Goal: Task Accomplishment & Management: Manage account settings

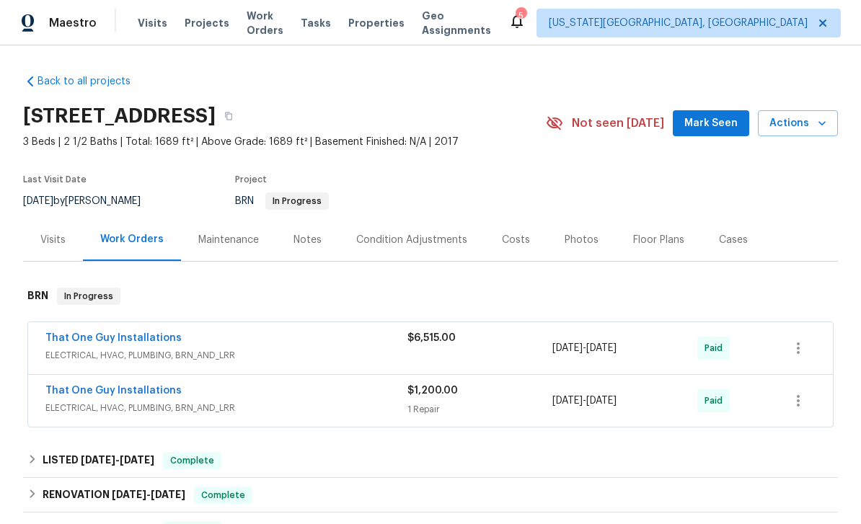
click at [149, 25] on span "Visits" at bounding box center [153, 23] width 30 height 14
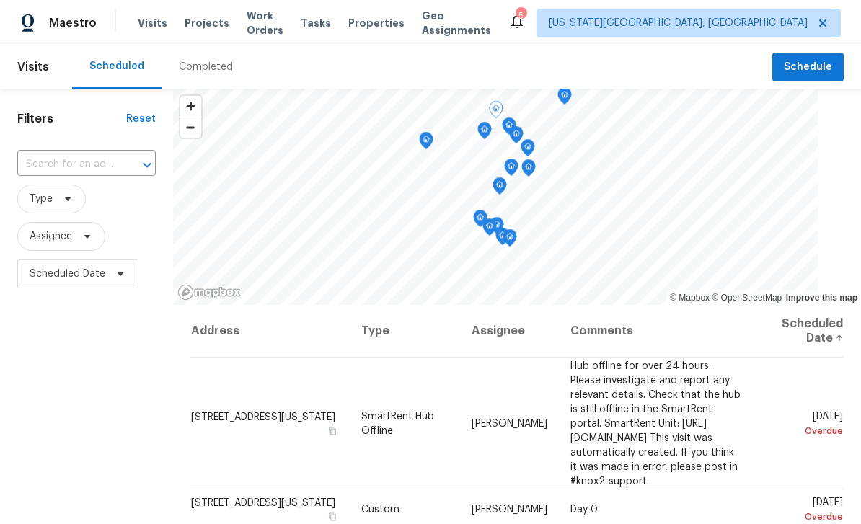
click at [0, 0] on icon at bounding box center [0, 0] width 0 height 0
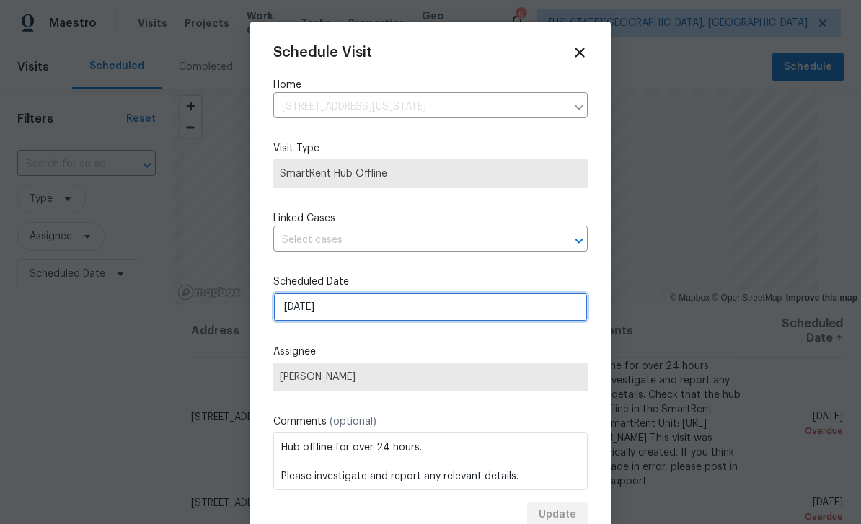
click at [413, 321] on input "[DATE]" at bounding box center [430, 307] width 315 height 29
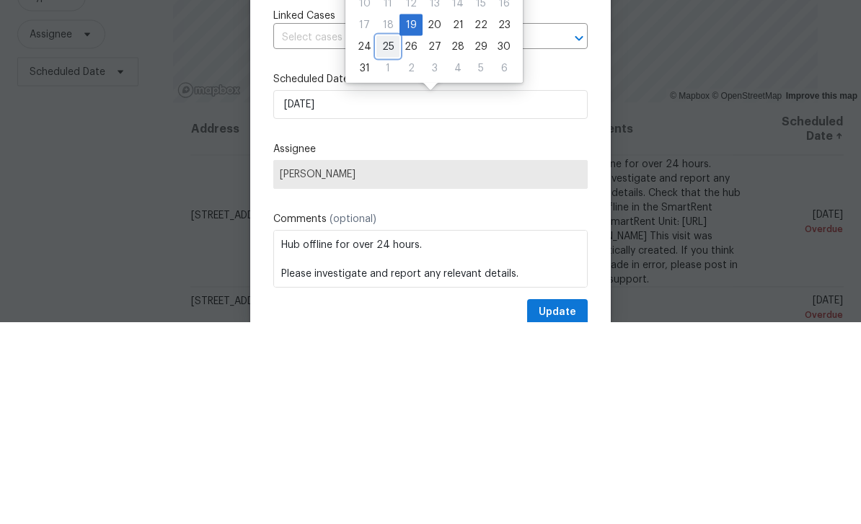
click at [389, 239] on div "25" at bounding box center [388, 249] width 23 height 20
type input "[DATE]"
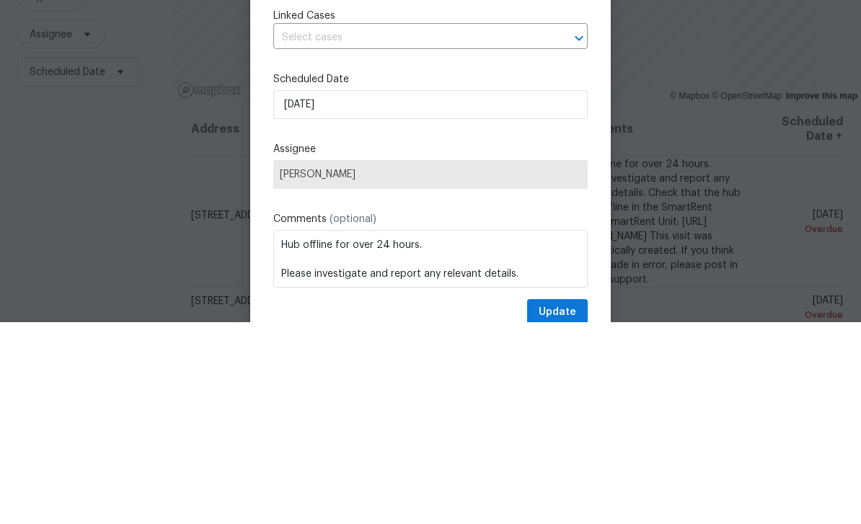
scroll to position [46, 0]
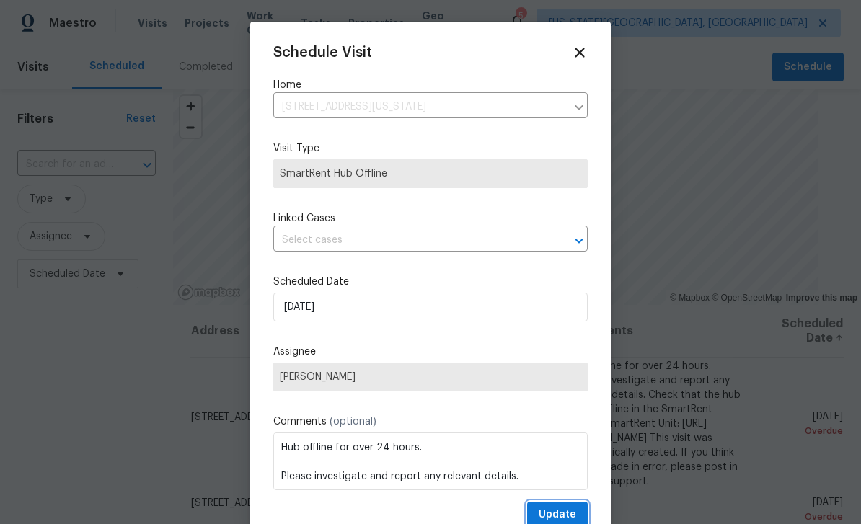
click at [560, 511] on span "Update" at bounding box center [558, 515] width 38 height 18
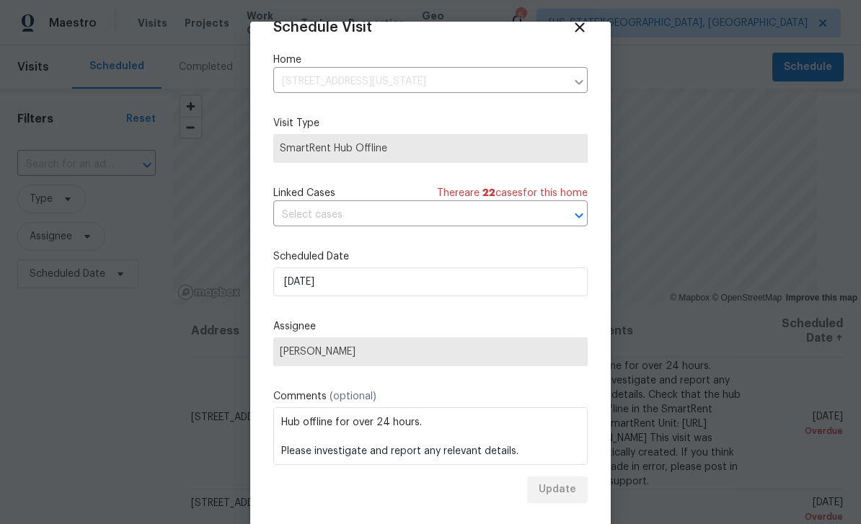
scroll to position [28, 0]
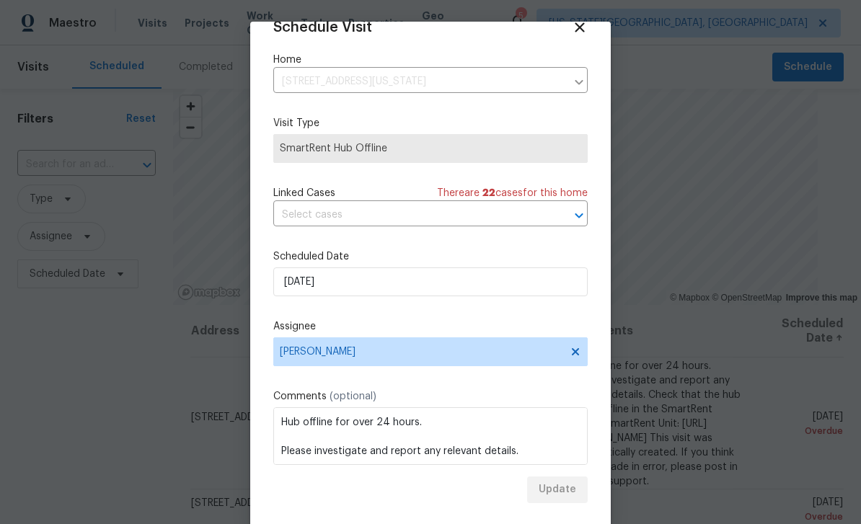
click at [765, 355] on div at bounding box center [430, 262] width 861 height 524
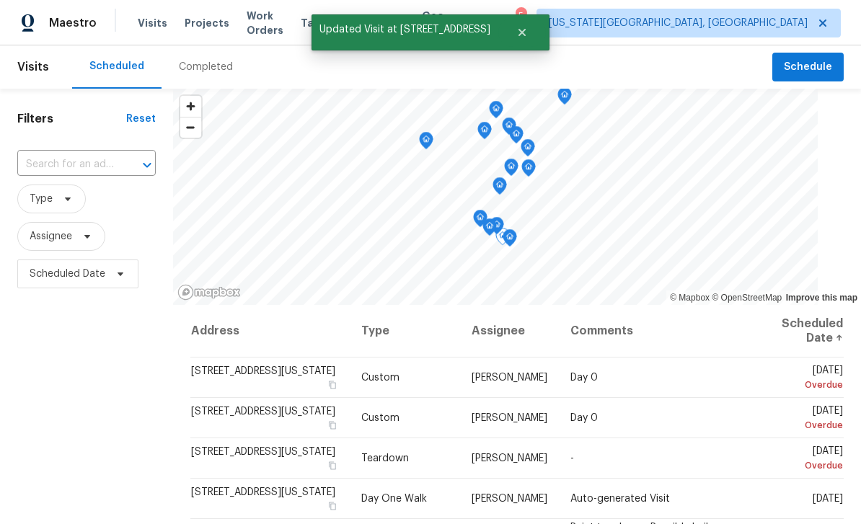
click at [0, 0] on icon at bounding box center [0, 0] width 0 height 0
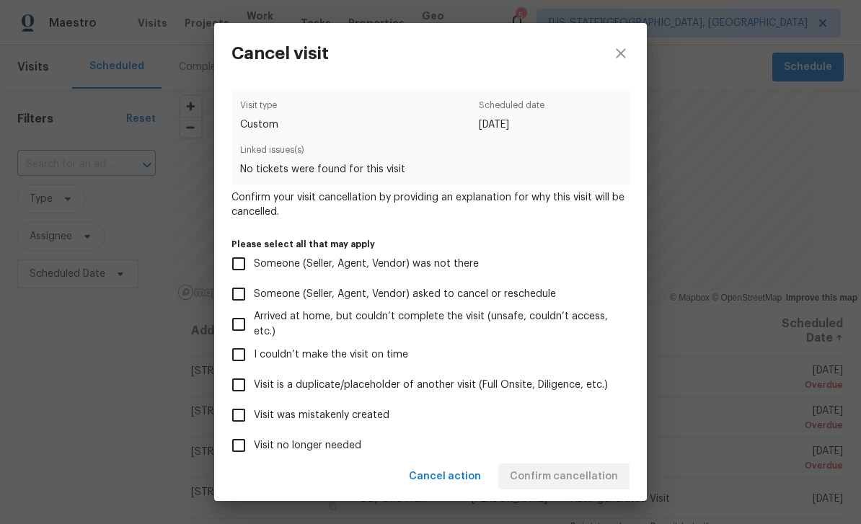
click at [341, 441] on label "Visit no longer needed" at bounding box center [421, 446] width 395 height 30
click at [254, 441] on input "Visit no longer needed" at bounding box center [239, 446] width 30 height 30
checkbox input "true"
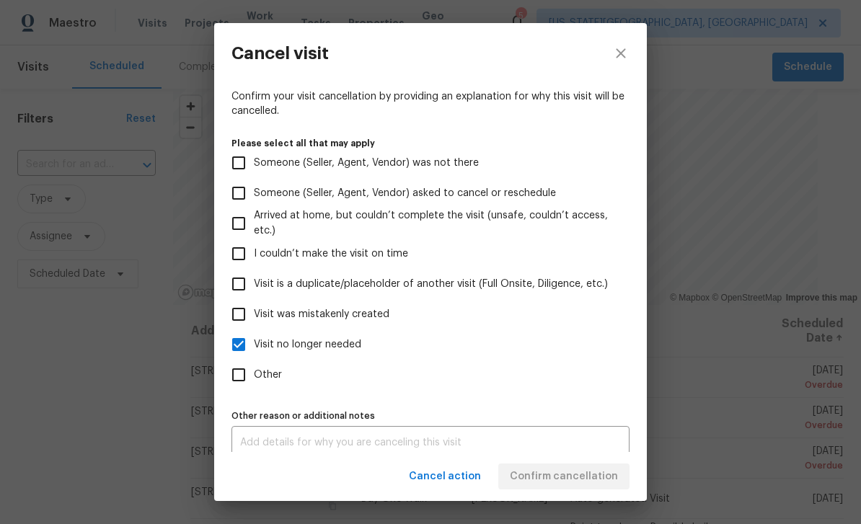
click at [361, 239] on span "Arrived at home, but couldn’t complete the visit (unsafe, couldn’t access, etc.)" at bounding box center [436, 223] width 364 height 30
click at [254, 239] on input "Arrived at home, but couldn’t complete the visit (unsafe, couldn’t access, etc.)" at bounding box center [239, 223] width 30 height 30
checkbox input "true"
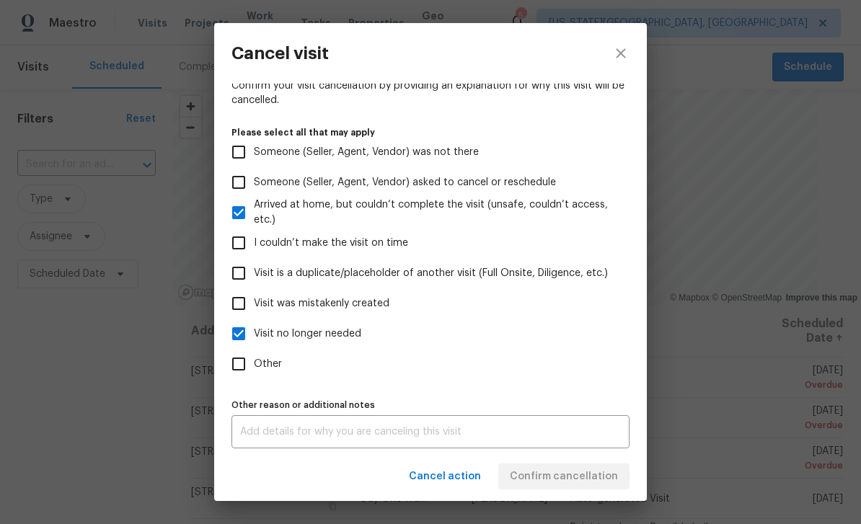
scroll to position [109, 0]
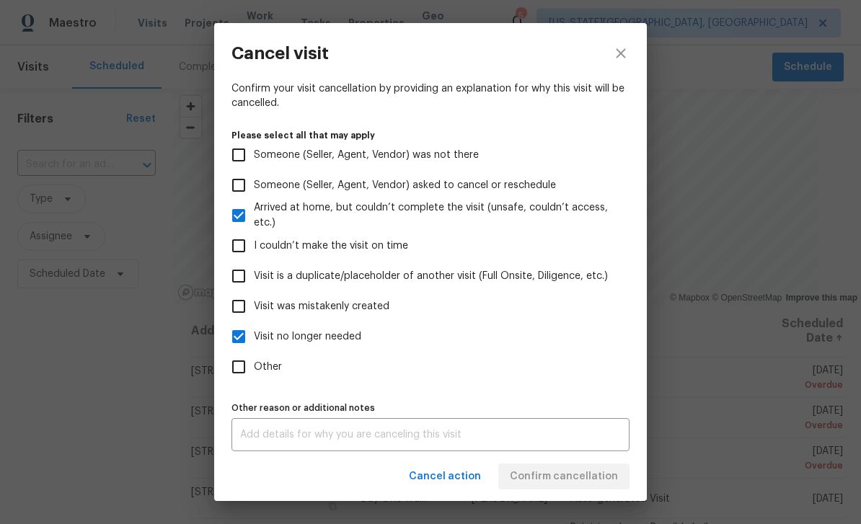
click at [248, 312] on input "Visit was mistakenly created" at bounding box center [239, 306] width 30 height 30
checkbox input "true"
click at [247, 224] on input "Arrived at home, but couldn’t complete the visit (unsafe, couldn’t access, etc.)" at bounding box center [239, 216] width 30 height 30
checkbox input "false"
click at [315, 440] on textarea at bounding box center [430, 435] width 381 height 10
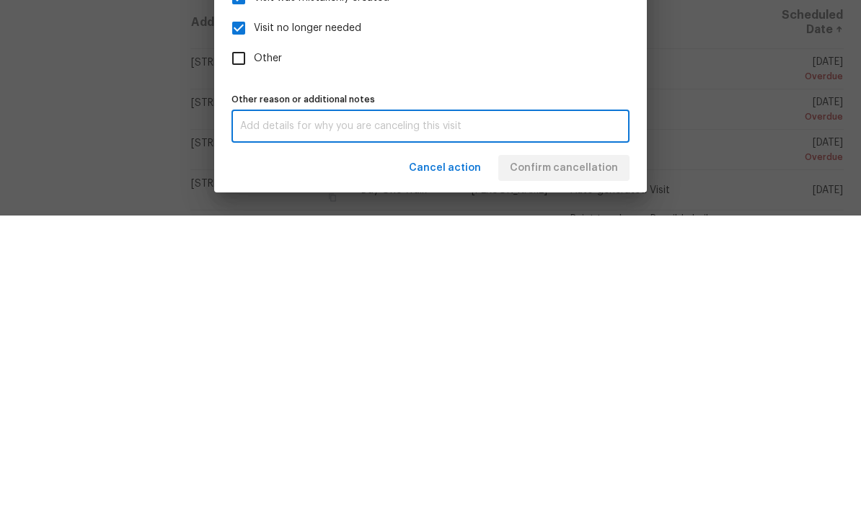
click at [250, 322] on input "Visit no longer needed" at bounding box center [239, 337] width 30 height 30
checkbox input "false"
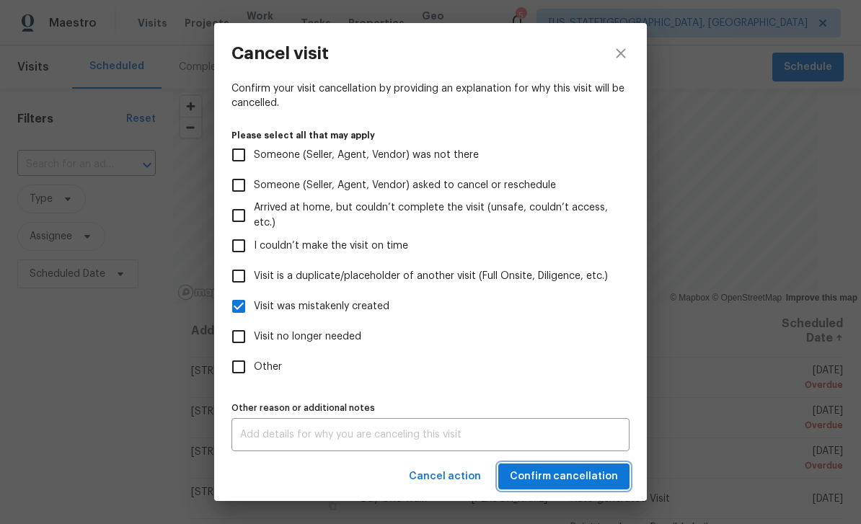
click at [588, 470] on span "Confirm cancellation" at bounding box center [564, 477] width 108 height 18
click at [599, 473] on span "Confirm cancellation" at bounding box center [564, 477] width 108 height 18
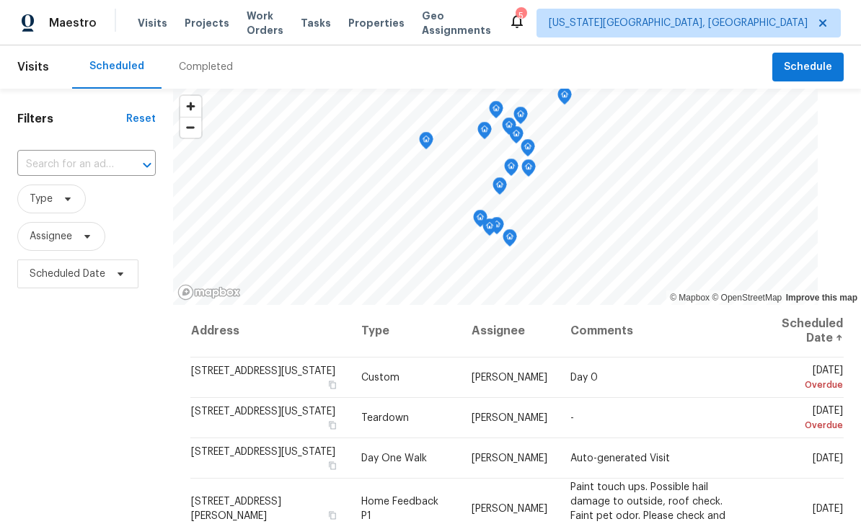
scroll to position [0, 0]
click at [0, 0] on span at bounding box center [0, 0] width 0 height 0
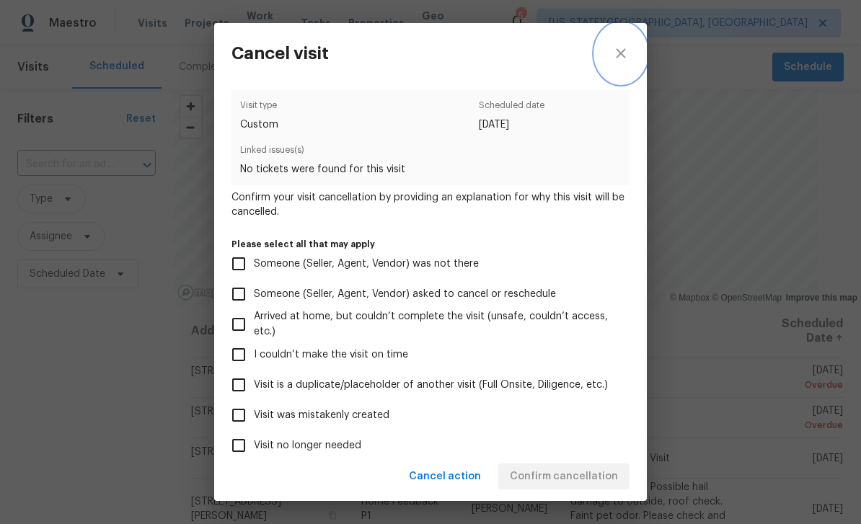
click at [627, 48] on icon "close" at bounding box center [620, 53] width 17 height 17
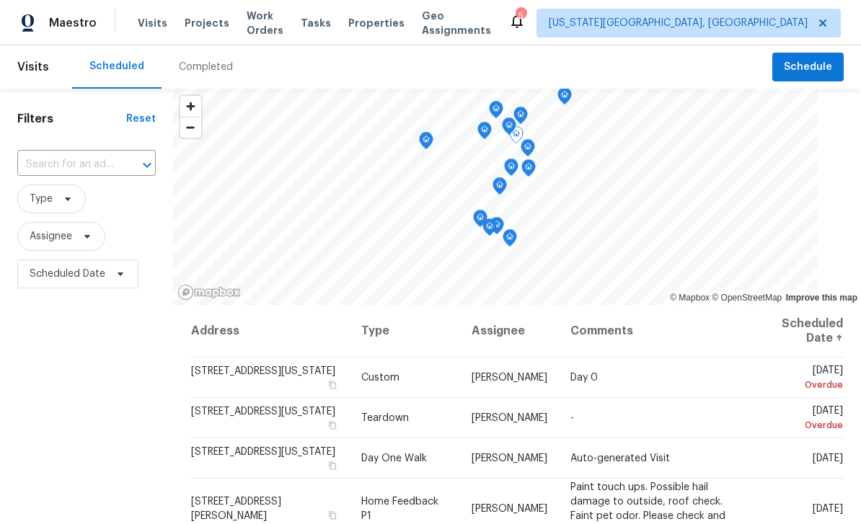
click at [0, 0] on icon at bounding box center [0, 0] width 0 height 0
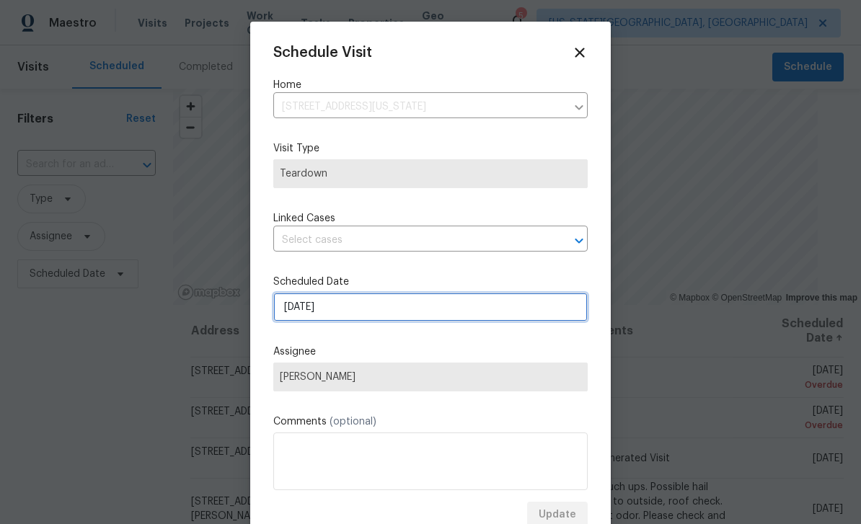
click at [386, 312] on input "[DATE]" at bounding box center [430, 307] width 315 height 29
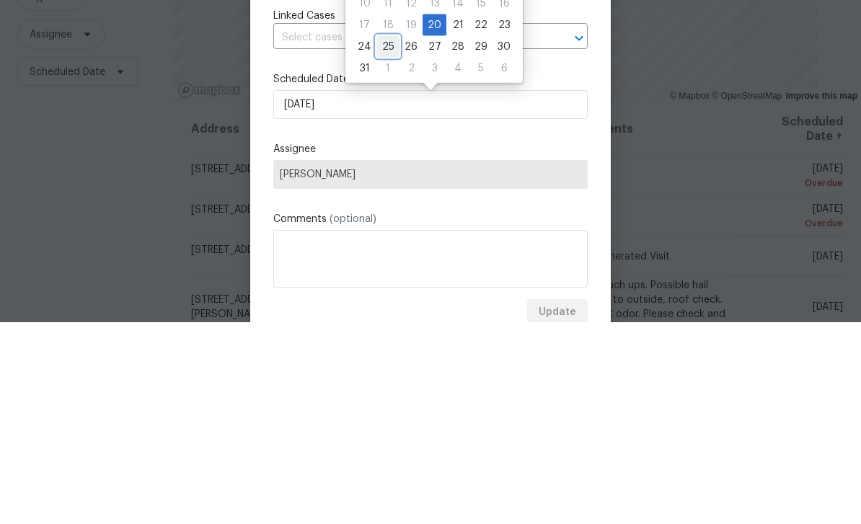
click at [388, 239] on div "25" at bounding box center [388, 249] width 23 height 20
type input "[DATE]"
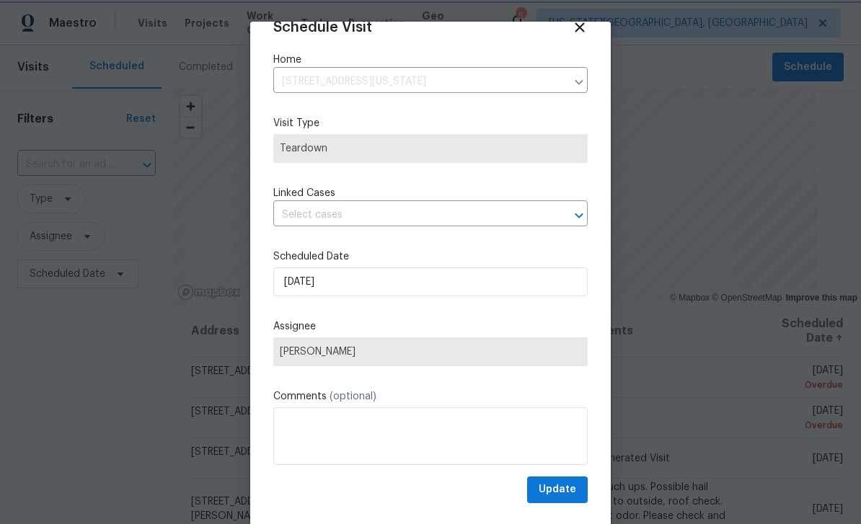
scroll to position [27, 0]
click at [571, 488] on span "Update" at bounding box center [558, 490] width 38 height 18
